Goal: Task Accomplishment & Management: Use online tool/utility

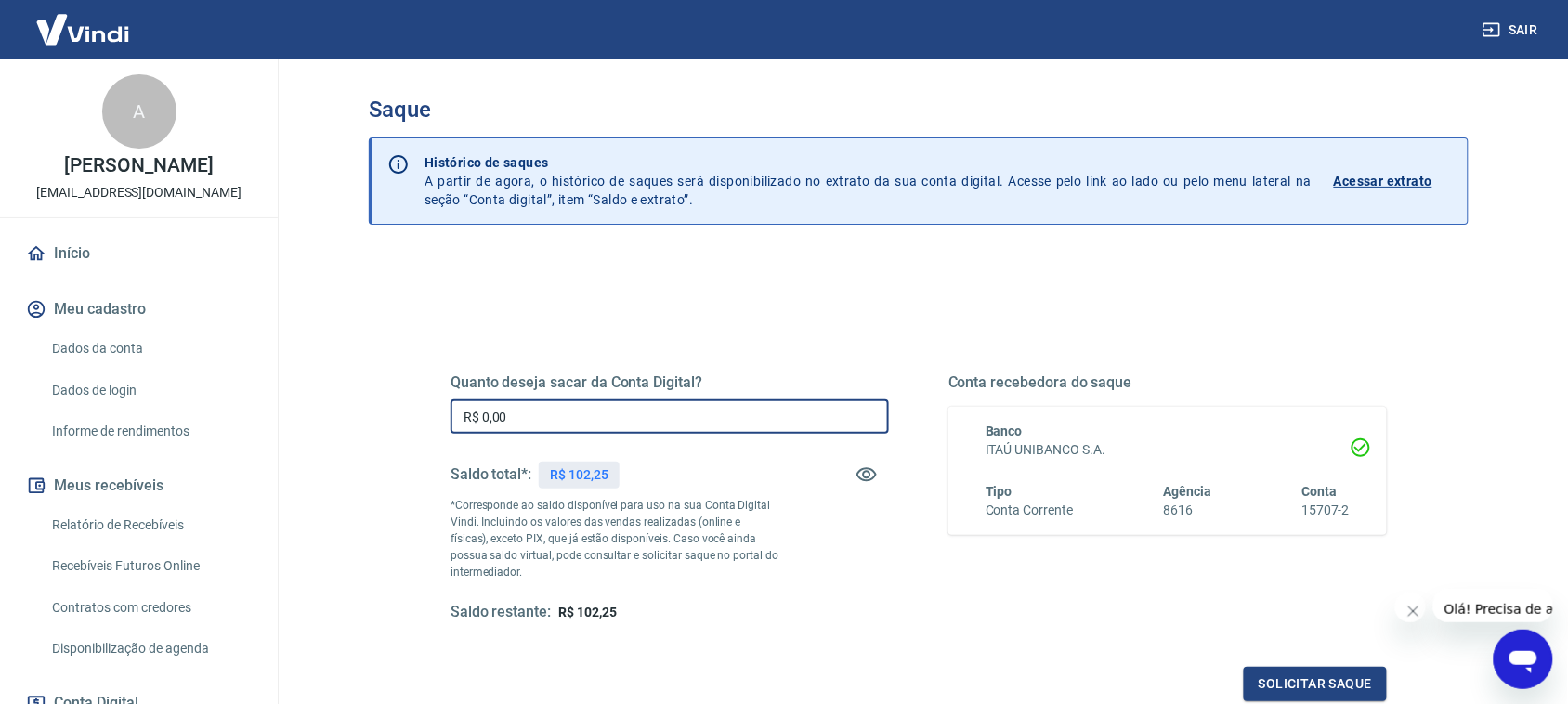
click at [539, 400] on input "R$ 0,00" at bounding box center [669, 416] width 439 height 35
type input "R$ 100,00"
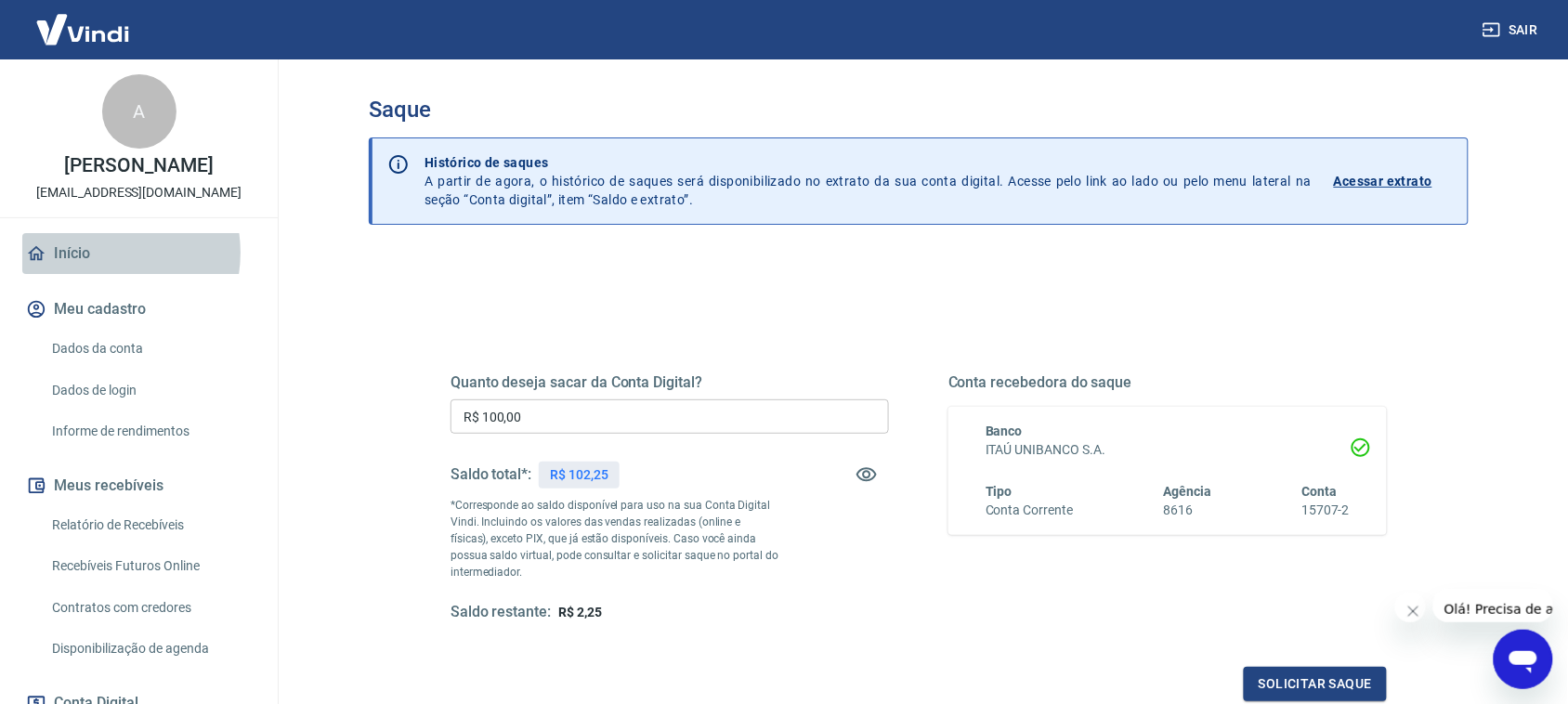
click at [98, 252] on link "Início" at bounding box center [138, 253] width 233 height 41
